Goal: Obtain resource: Download file/media

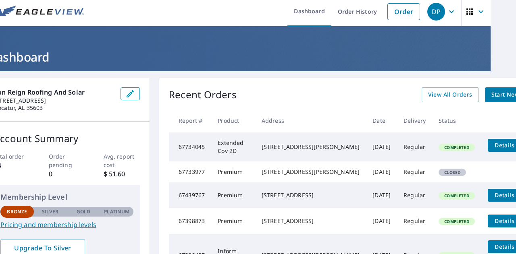
scroll to position [0, 25]
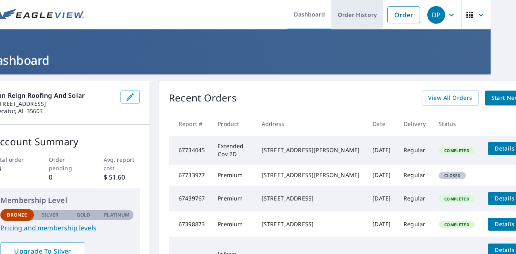
click at [357, 17] on link "Order History" at bounding box center [357, 14] width 52 height 29
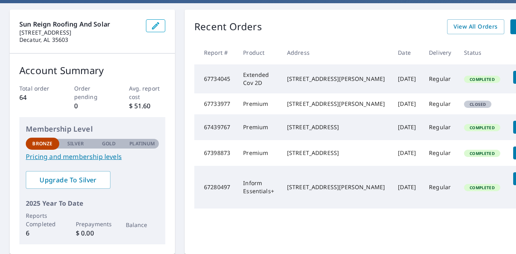
scroll to position [71, 43]
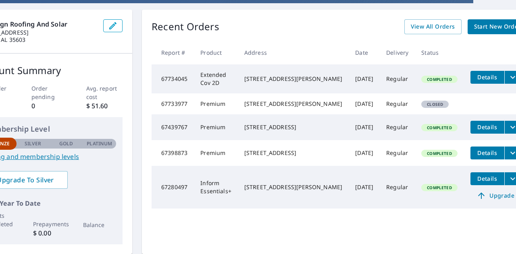
click at [508, 80] on icon "filesDropdownBtn-67734045" at bounding box center [513, 78] width 10 height 10
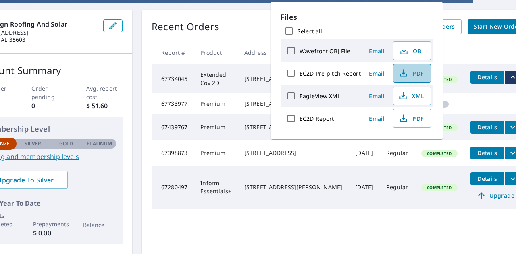
click at [409, 73] on span "PDF" at bounding box center [411, 73] width 26 height 10
click at [421, 116] on span "PDF" at bounding box center [411, 119] width 26 height 10
click at [373, 120] on span "Email" at bounding box center [376, 119] width 19 height 8
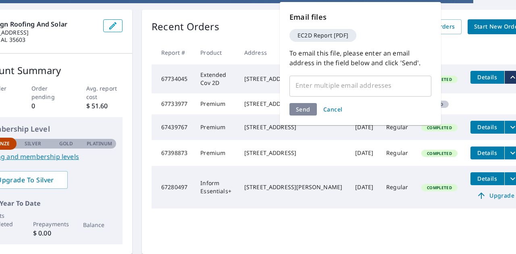
click at [328, 95] on div "​" at bounding box center [360, 85] width 142 height 23
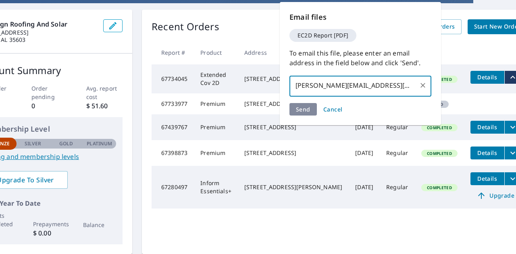
type input "jeff@sunreignroofs.com"
click at [304, 109] on div "Send Cancel" at bounding box center [360, 109] width 142 height 12
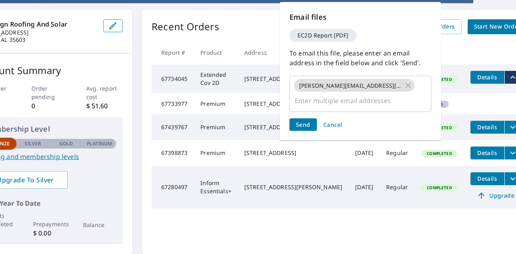
click at [301, 121] on span "Send" at bounding box center [303, 125] width 15 height 8
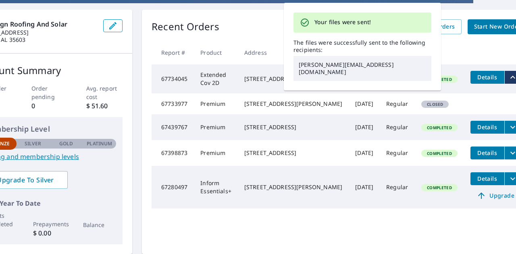
click at [263, 30] on div "Recent Orders View All Orders Start New Order" at bounding box center [338, 26] width 375 height 15
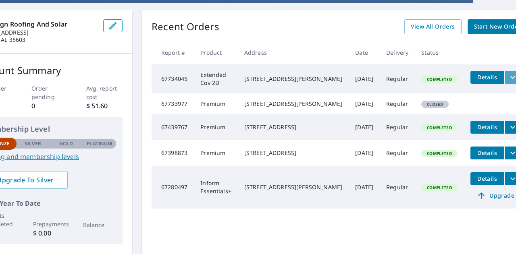
click at [508, 81] on icon "filesDropdownBtn-67734045" at bounding box center [513, 78] width 10 height 10
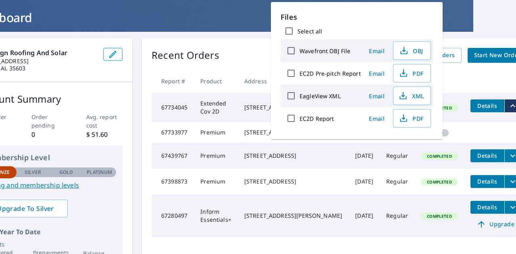
scroll to position [21, 43]
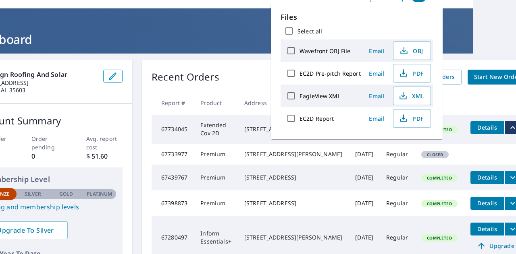
click at [504, 26] on div "Dashboard Order History Order DP Dashboard Sun Reign Roofing and Solar 3309 Ced…" at bounding box center [258, 127] width 516 height 254
